Goal: Task Accomplishment & Management: Complete application form

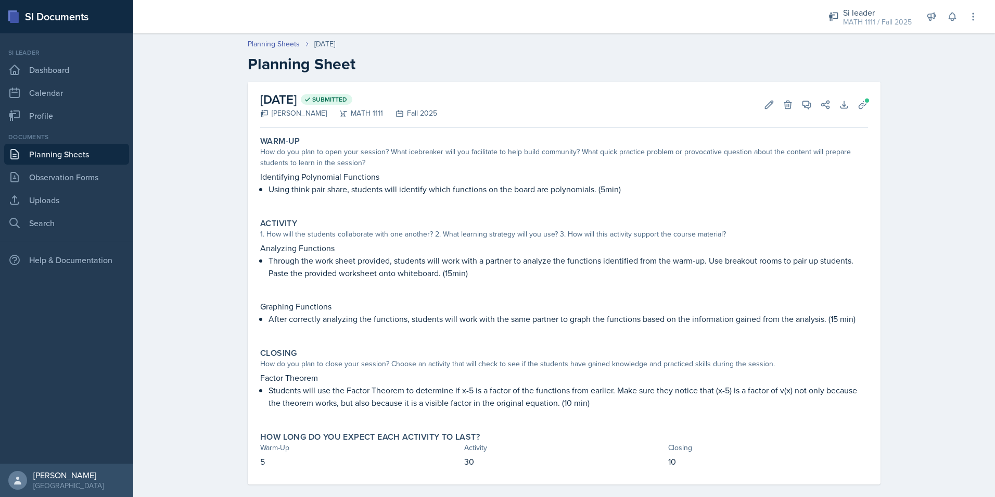
scroll to position [12, 0]
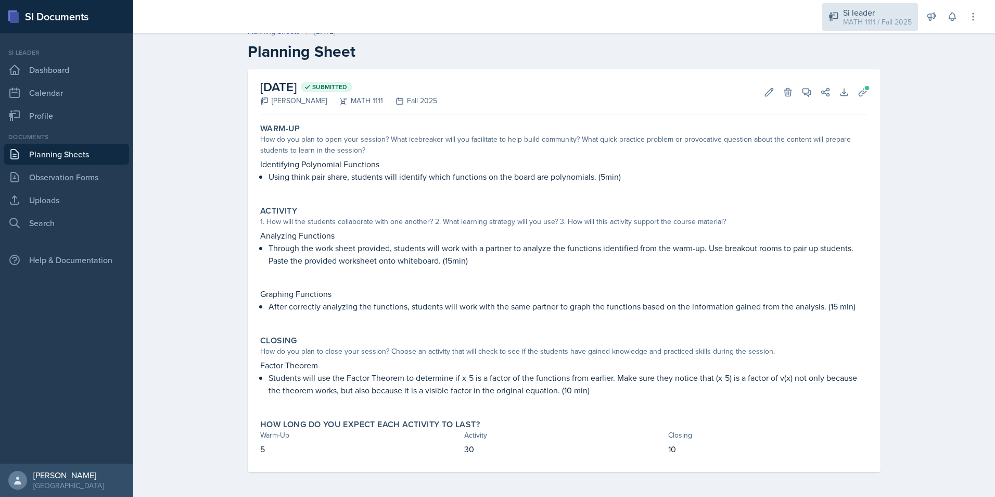
click at [876, 28] on div "Si leader MATH 1111 / Fall 2025" at bounding box center [870, 17] width 96 height 28
click at [60, 156] on link "Planning Sheets" at bounding box center [66, 154] width 125 height 21
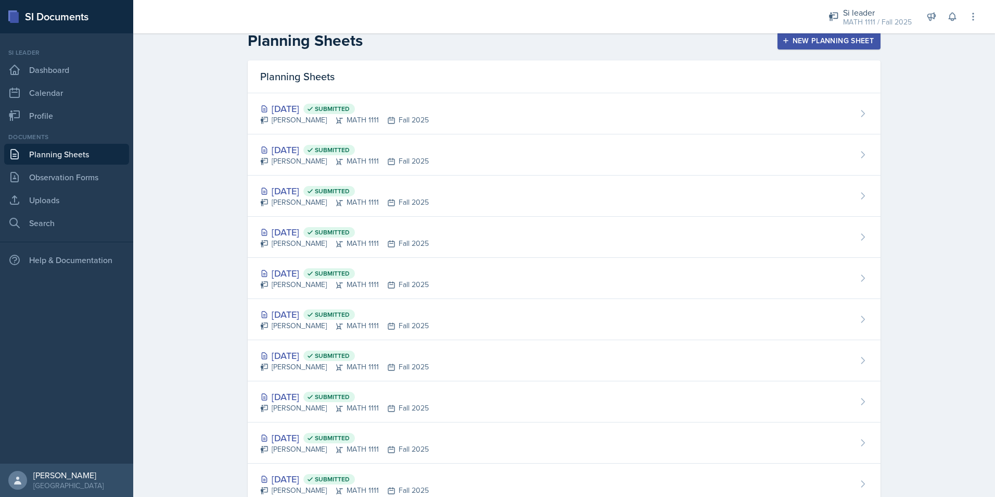
click at [821, 46] on button "New Planning Sheet" at bounding box center [829, 41] width 103 height 18
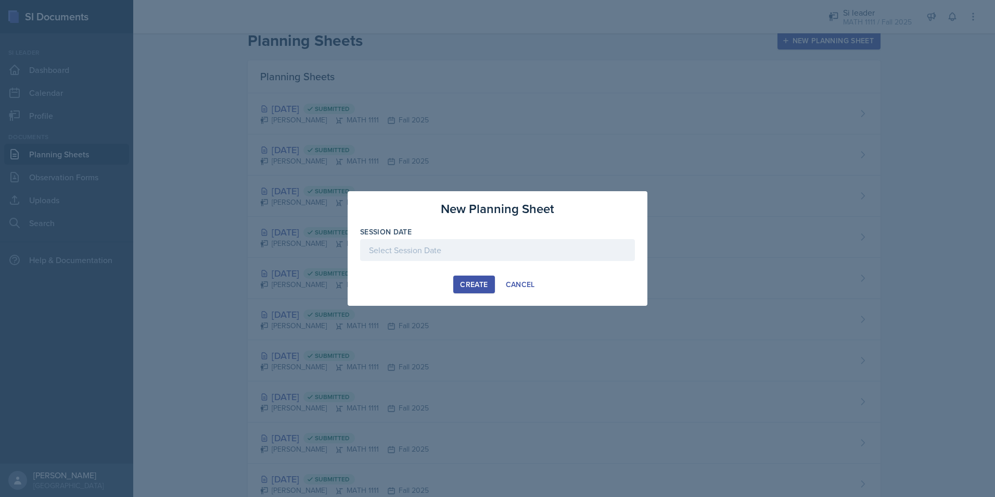
click at [373, 250] on div at bounding box center [497, 250] width 275 height 22
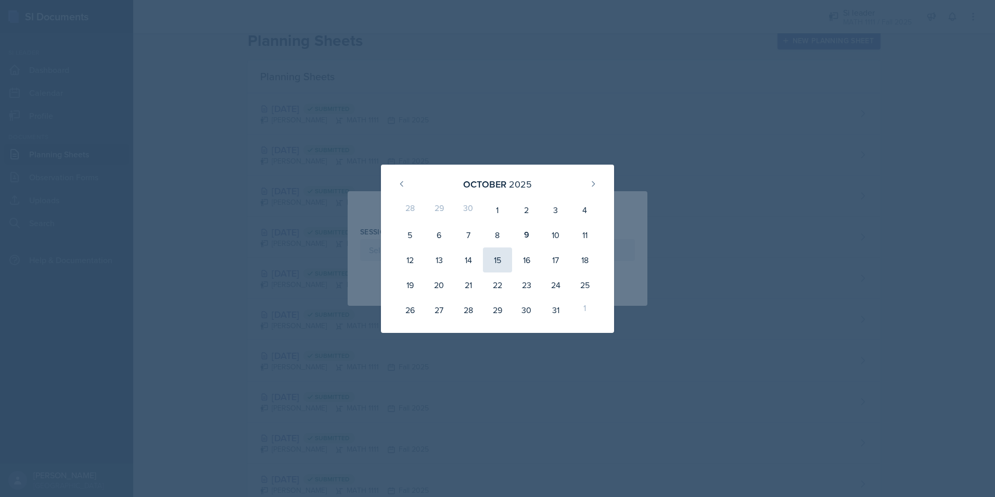
click at [502, 259] on div "15" at bounding box center [497, 259] width 29 height 25
type input "[DATE]"
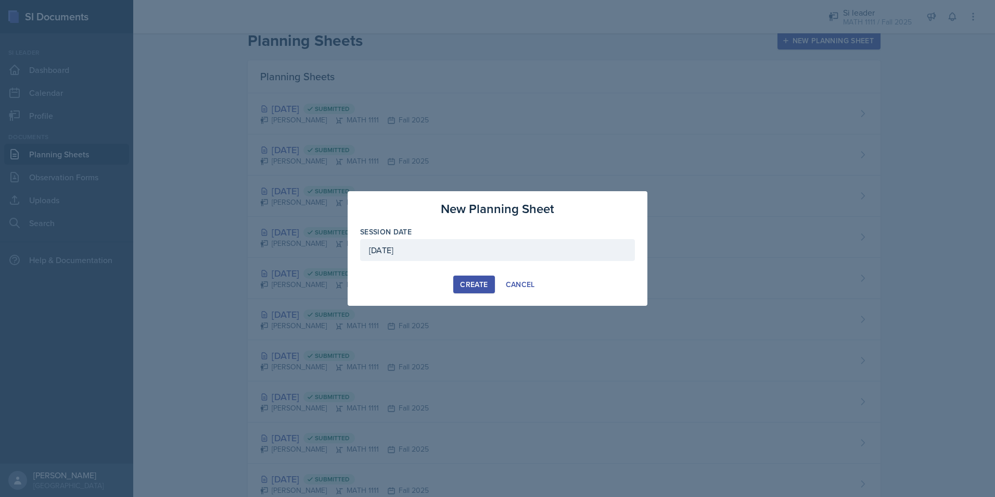
click at [466, 284] on div "Create" at bounding box center [474, 284] width 28 height 8
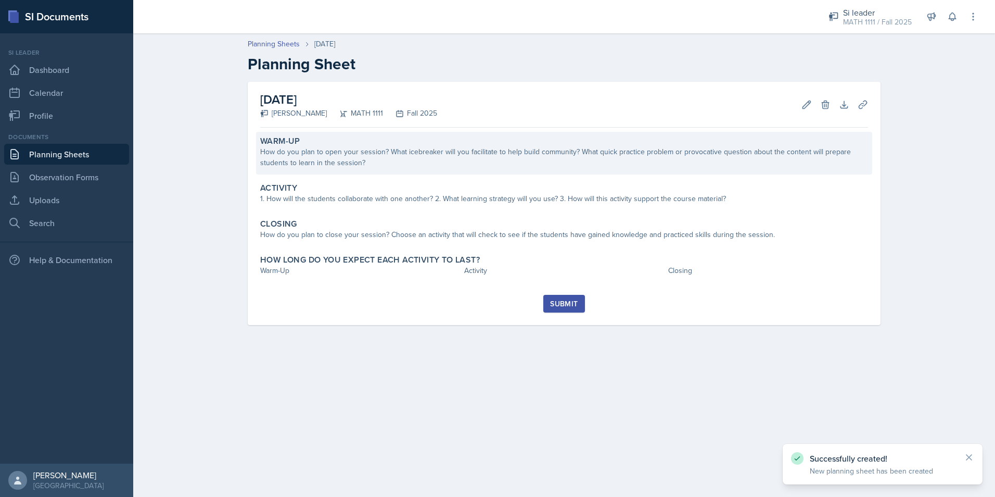
click at [457, 156] on div "How do you plan to open your session? What icebreaker will you facilitate to he…" at bounding box center [564, 157] width 608 height 22
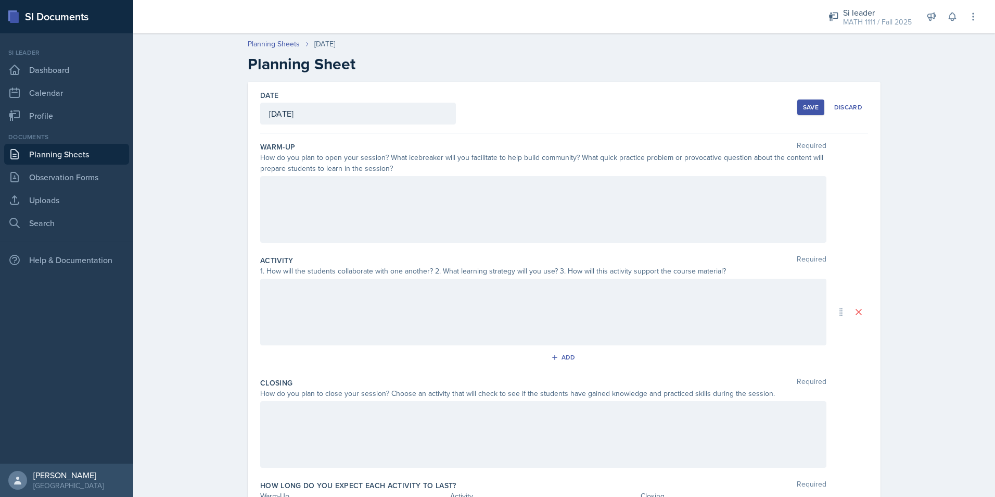
click at [284, 207] on div at bounding box center [543, 209] width 566 height 67
click at [325, 188] on button at bounding box center [332, 187] width 15 height 15
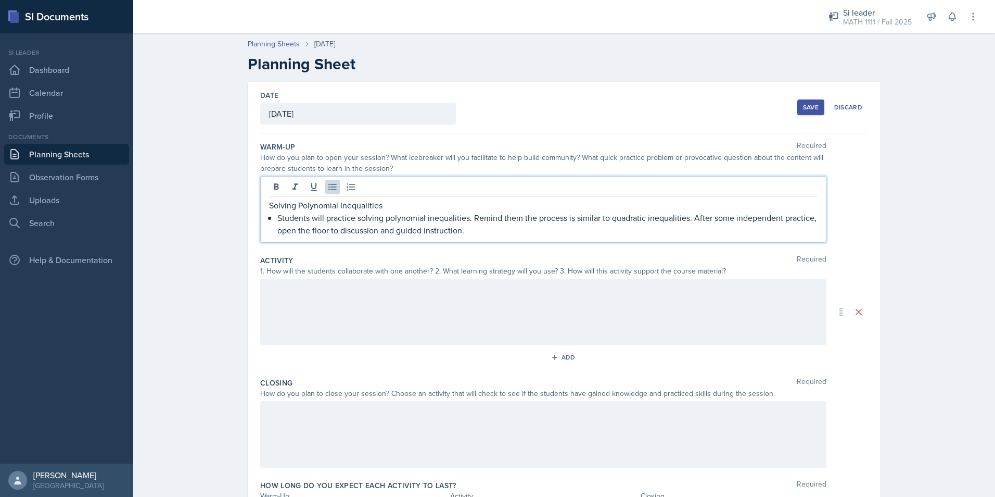
click at [320, 302] on div at bounding box center [543, 311] width 566 height 67
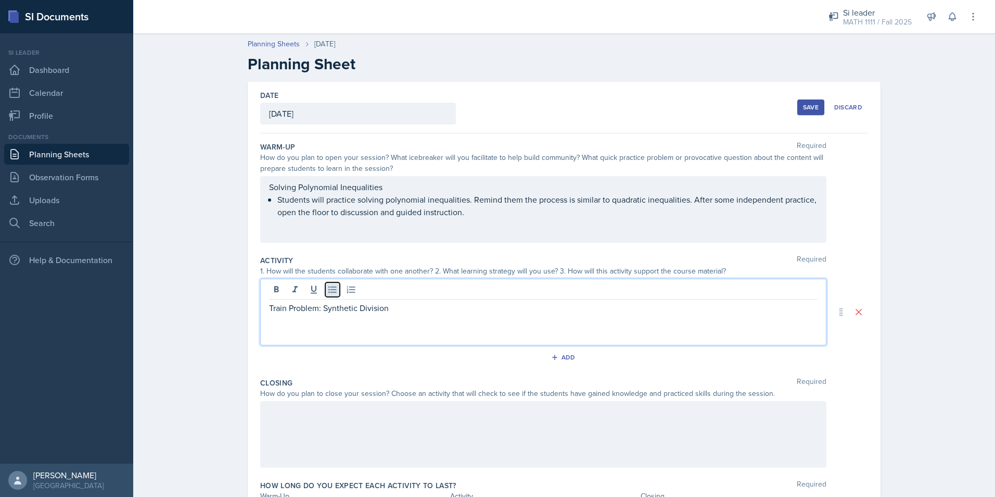
click at [333, 289] on icon at bounding box center [332, 289] width 8 height 7
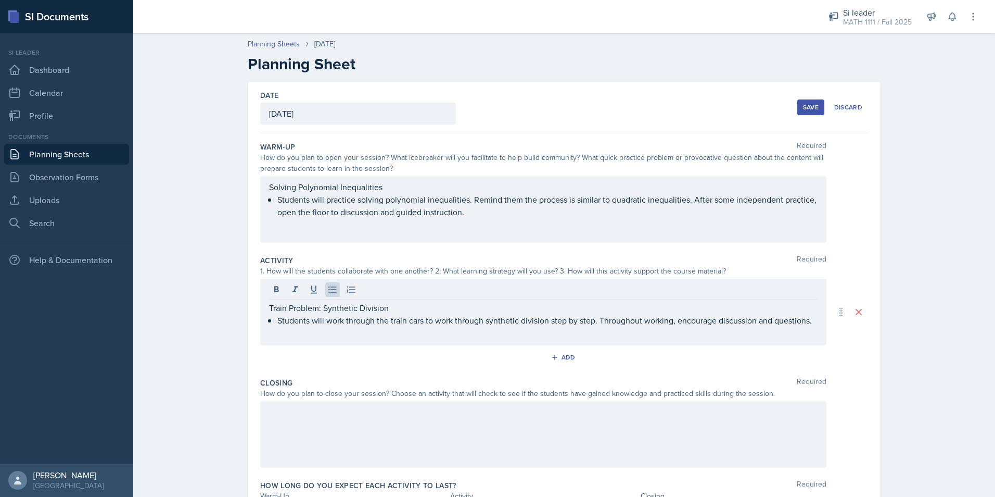
click at [303, 424] on div at bounding box center [543, 434] width 566 height 67
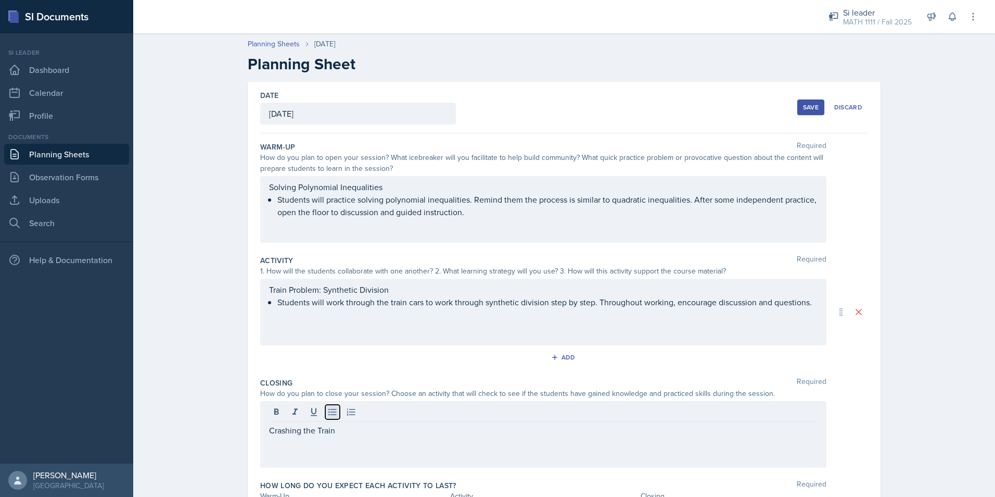
click at [327, 410] on icon at bounding box center [332, 412] width 10 height 10
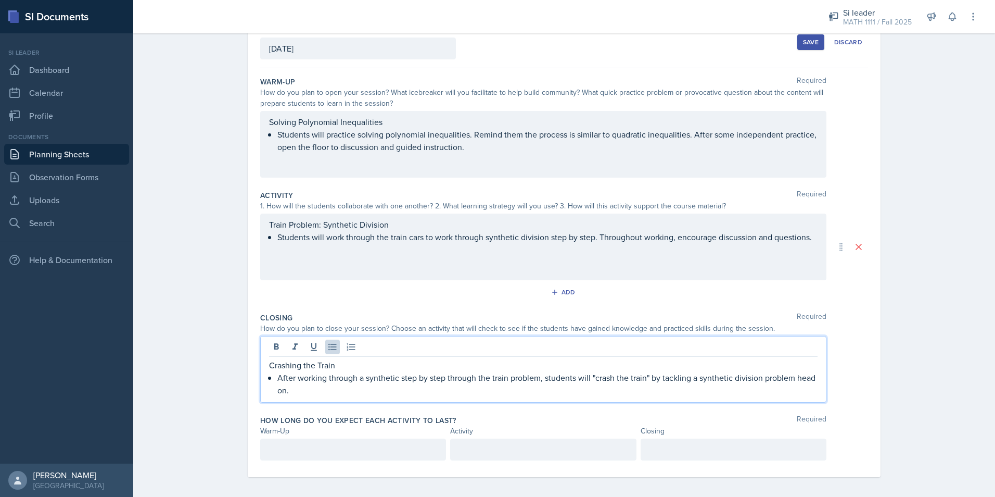
scroll to position [70, 0]
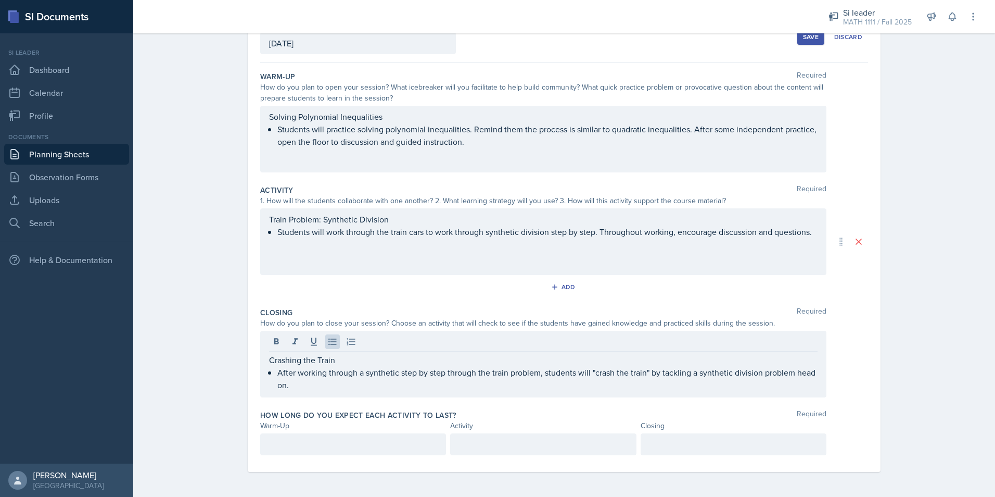
click at [386, 451] on div at bounding box center [353, 444] width 186 height 22
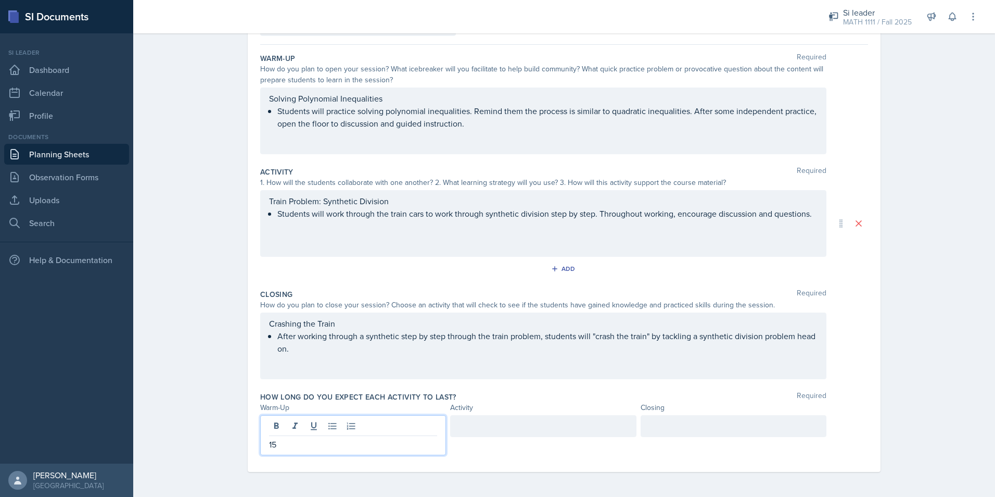
click at [523, 428] on div at bounding box center [543, 426] width 186 height 22
click at [725, 433] on div at bounding box center [734, 426] width 186 height 22
click at [905, 392] on div "Planning Sheets [DATE] Planning Sheet Date [DATE] [DATE] 28 29 30 1 2 3 4 5 6 7…" at bounding box center [564, 218] width 862 height 557
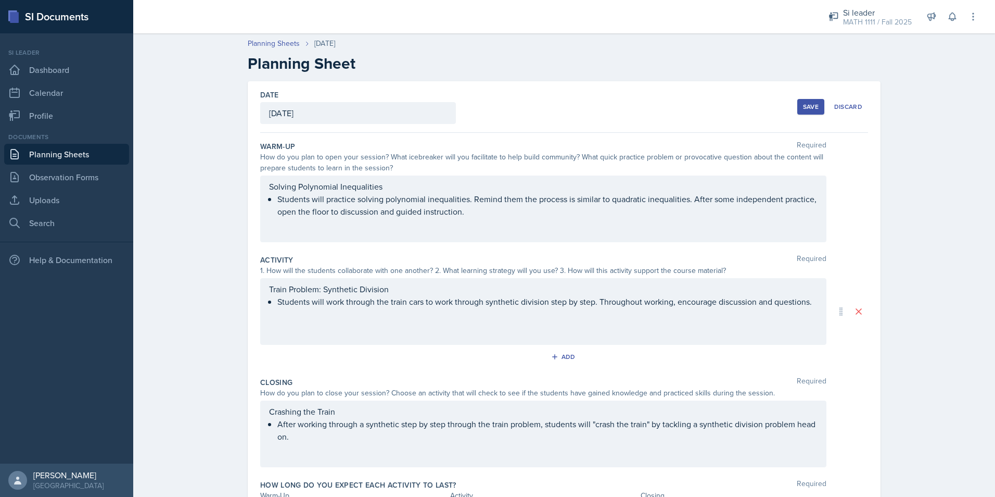
scroll to position [0, 0]
click at [803, 104] on div "Save" at bounding box center [811, 107] width 16 height 8
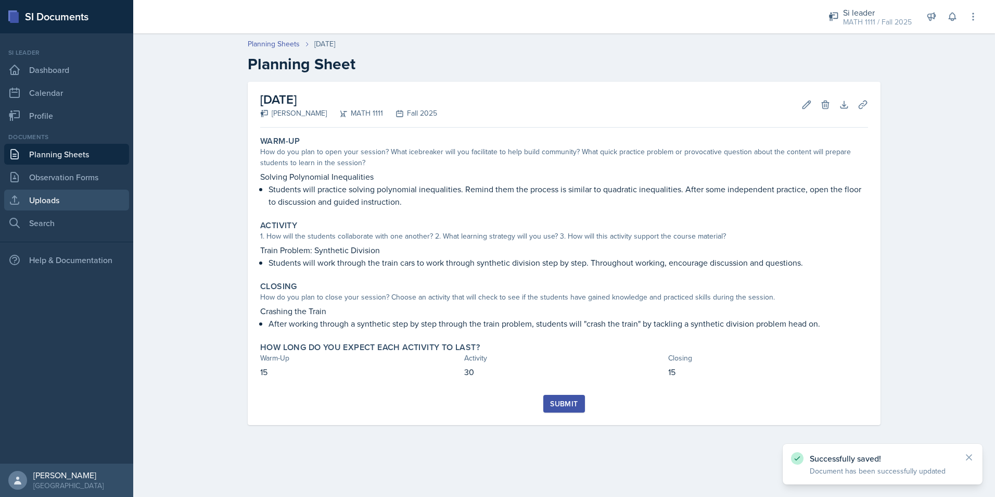
click at [66, 197] on link "Uploads" at bounding box center [66, 199] width 125 height 21
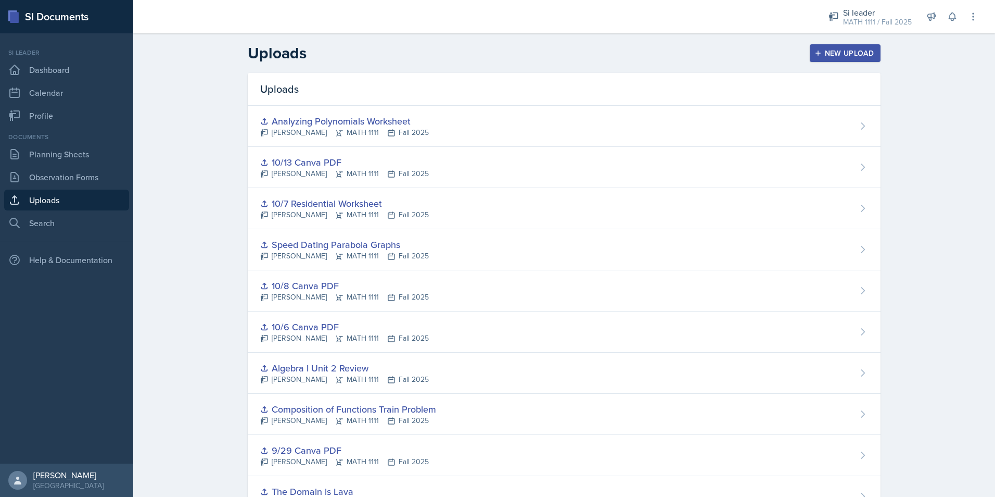
click at [826, 47] on button "New Upload" at bounding box center [845, 53] width 71 height 18
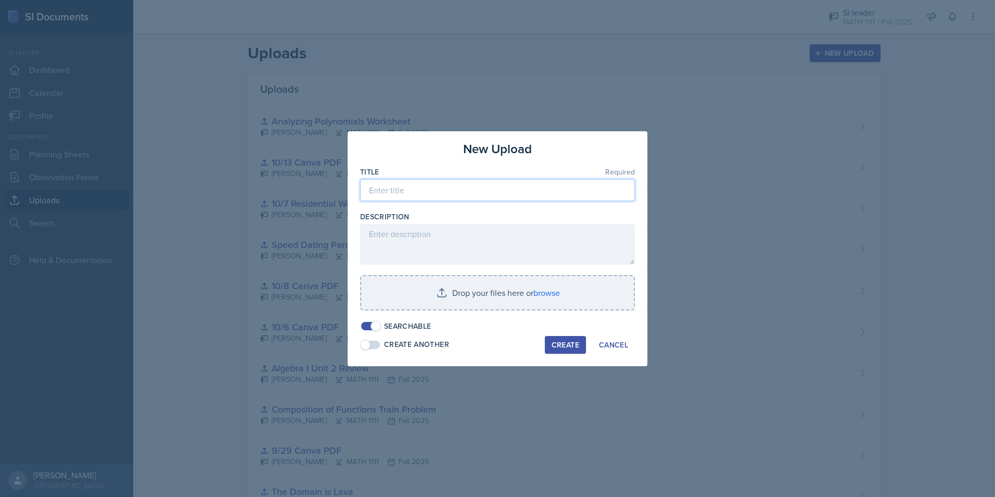
click at [490, 191] on input at bounding box center [497, 190] width 275 height 22
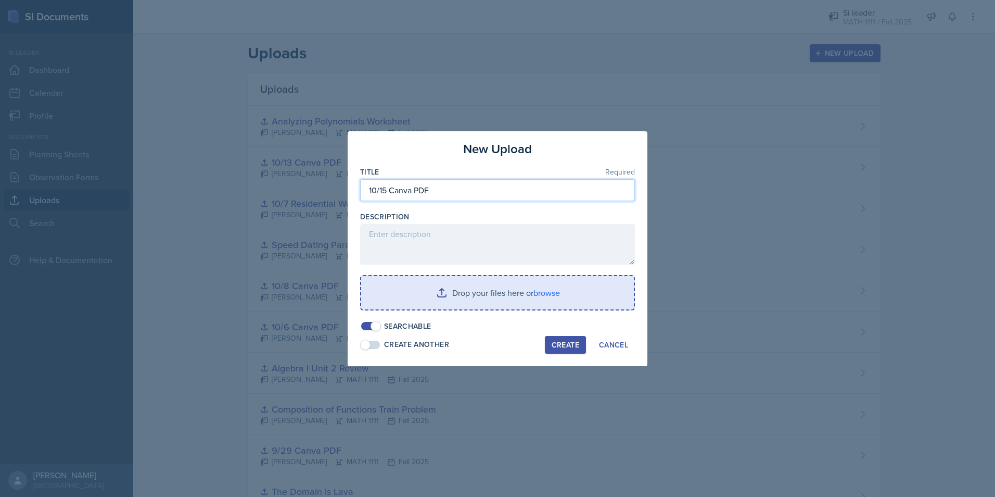
type input "10/15 Canva PDF"
click at [486, 293] on input "file" at bounding box center [497, 292] width 273 height 33
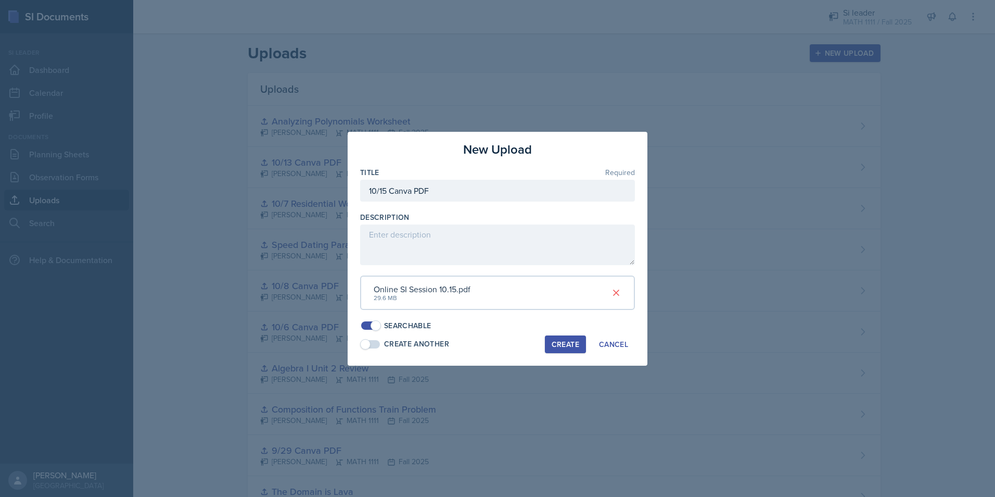
click at [553, 348] on div "Create" at bounding box center [566, 344] width 28 height 8
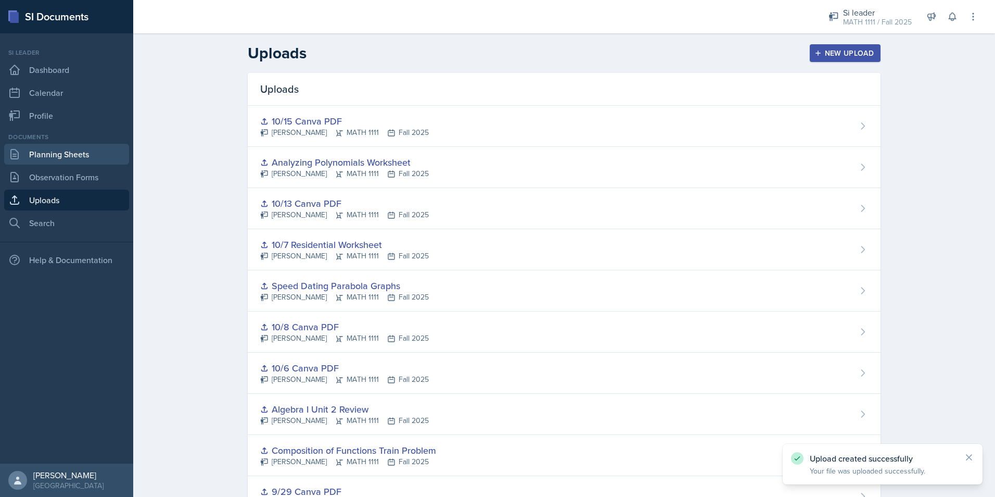
click at [89, 159] on link "Planning Sheets" at bounding box center [66, 154] width 125 height 21
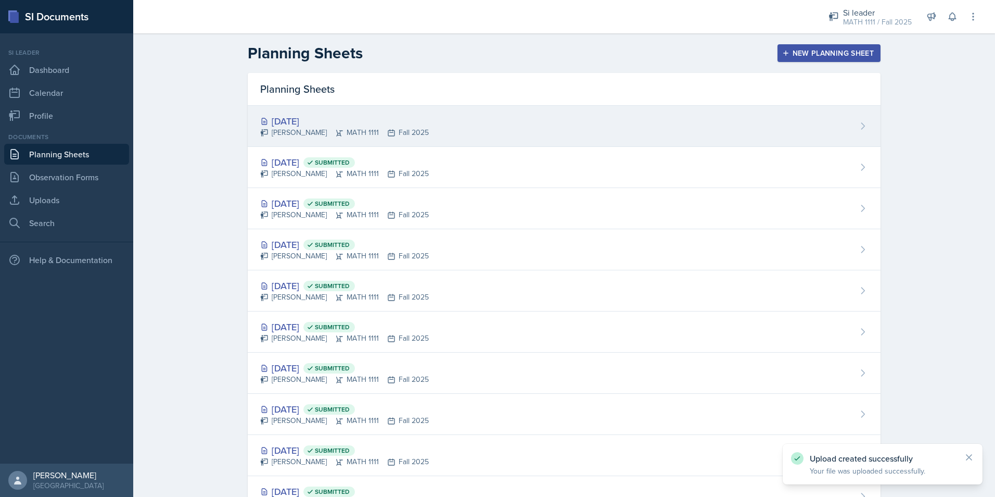
click at [551, 128] on div "[DATE] [PERSON_NAME] MATH 1111 Fall 2025" at bounding box center [564, 126] width 633 height 41
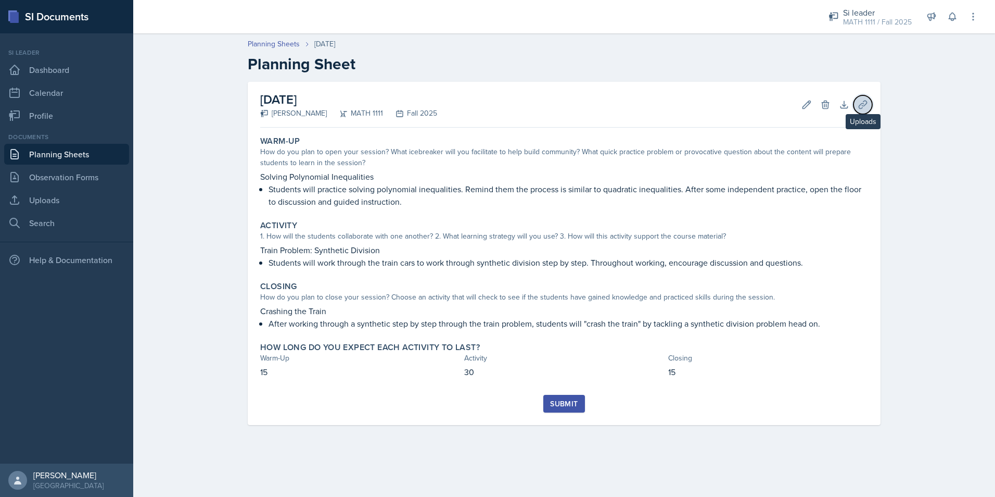
click at [868, 107] on button "Uploads" at bounding box center [863, 104] width 19 height 19
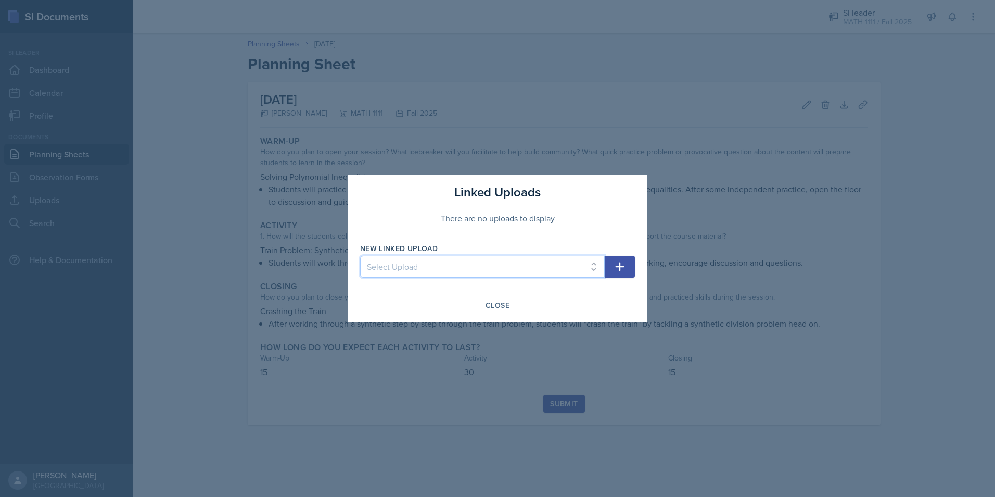
click at [515, 274] on select "Select Upload 9/22 Canva PDF 9/24 Canva PDF Transformations Word Search The Dom…" at bounding box center [482, 267] width 245 height 22
select select "03e63b5c-8078-421b-b83b-daa974b01f58"
click at [360, 256] on select "Select Upload 9/22 Canva PDF 9/24 Canva PDF Transformations Word Search The Dom…" at bounding box center [482, 267] width 245 height 22
click at [619, 272] on icon "button" at bounding box center [620, 266] width 12 height 12
select select
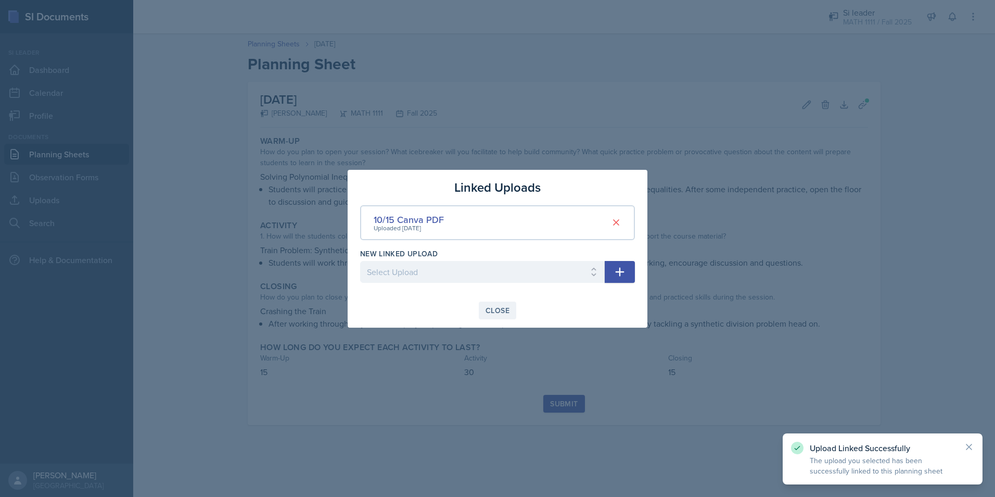
click at [505, 308] on div "Close" at bounding box center [498, 310] width 24 height 8
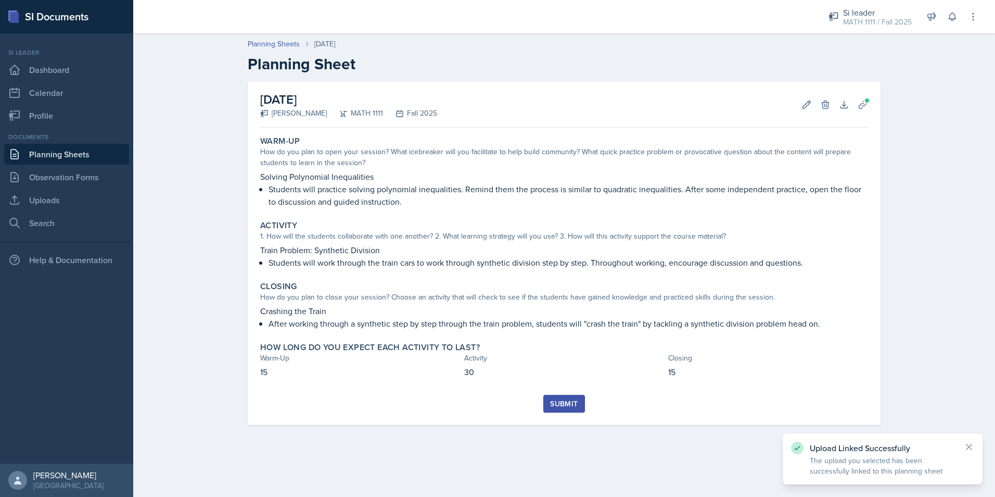
click at [573, 407] on div "Submit" at bounding box center [564, 403] width 28 height 8
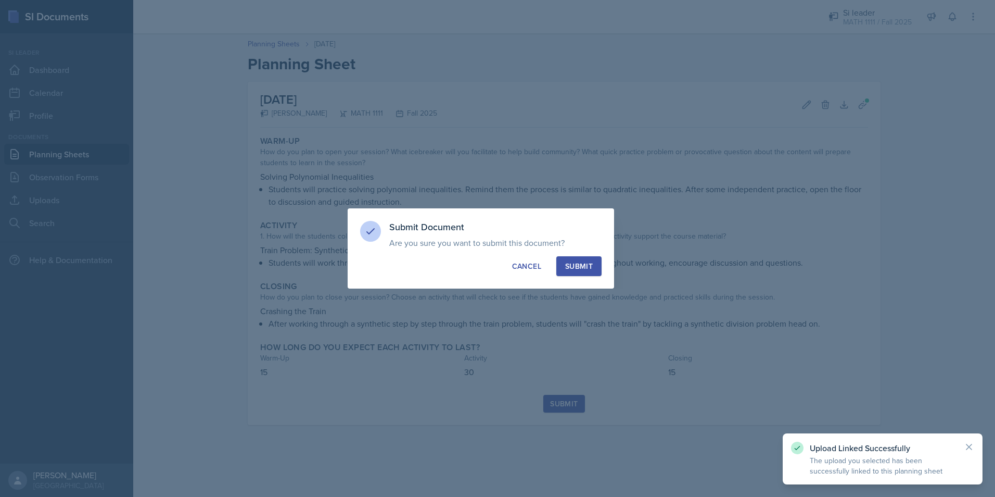
click at [577, 266] on div "Submit" at bounding box center [579, 266] width 28 height 10
